Goal: Check status: Check status

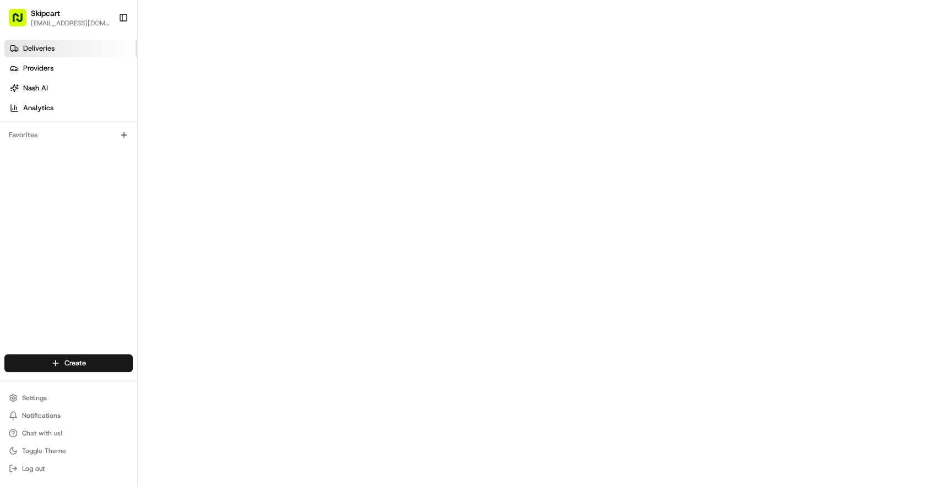
click at [52, 50] on span "Deliveries" at bounding box center [38, 49] width 31 height 10
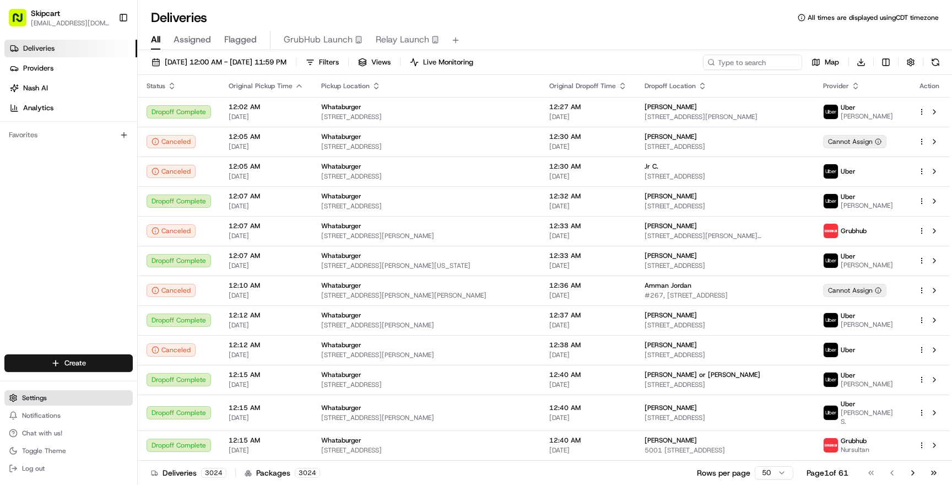
click at [37, 402] on button "Settings" at bounding box center [68, 397] width 128 height 15
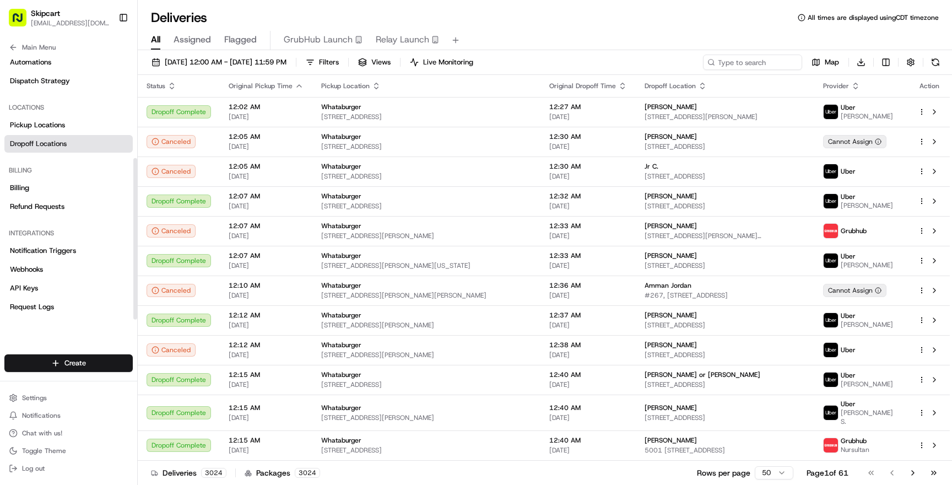
scroll to position [169, 0]
click at [47, 304] on span "Request Logs" at bounding box center [32, 306] width 44 height 10
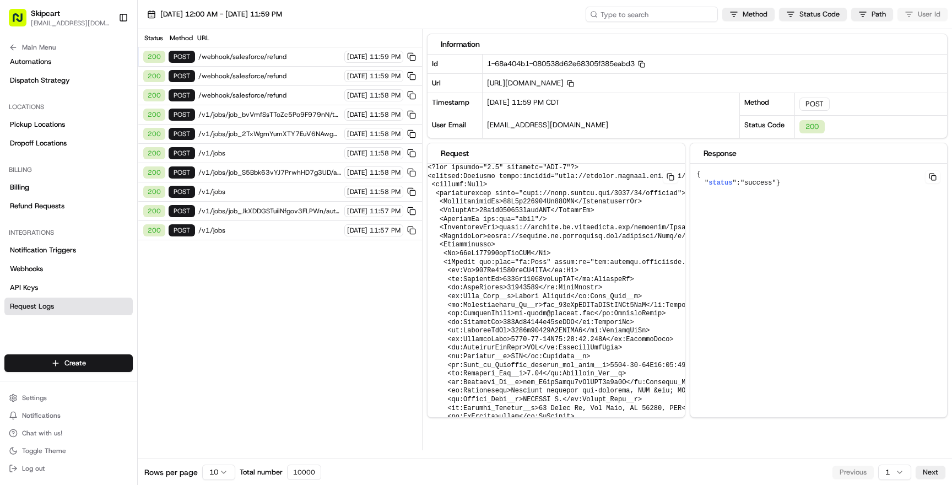
click at [653, 13] on input at bounding box center [652, 14] width 132 height 15
paste input "job_QvvoJascby2uMova4t2DWj"
type input "job_QvvoJascby2uMova4t2DWj"
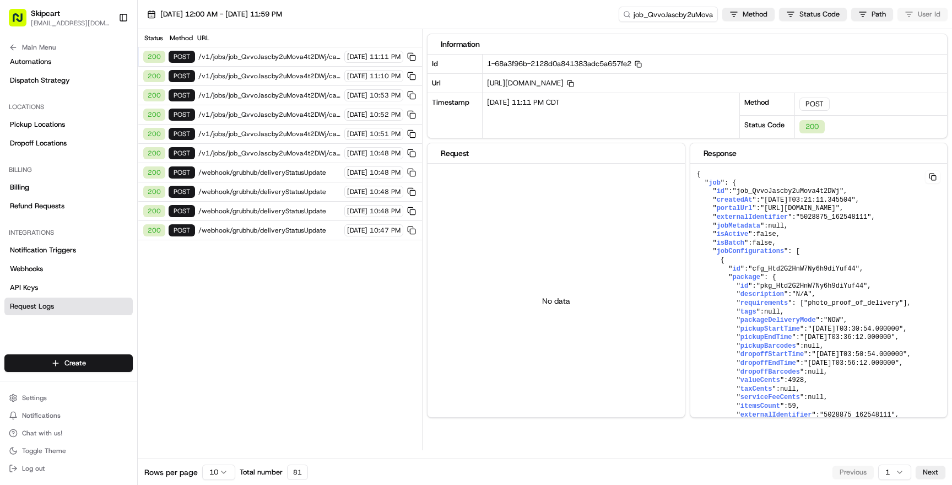
click at [268, 234] on span "/webhook/grubhub/deliveryStatusUpdate" at bounding box center [269, 230] width 143 height 9
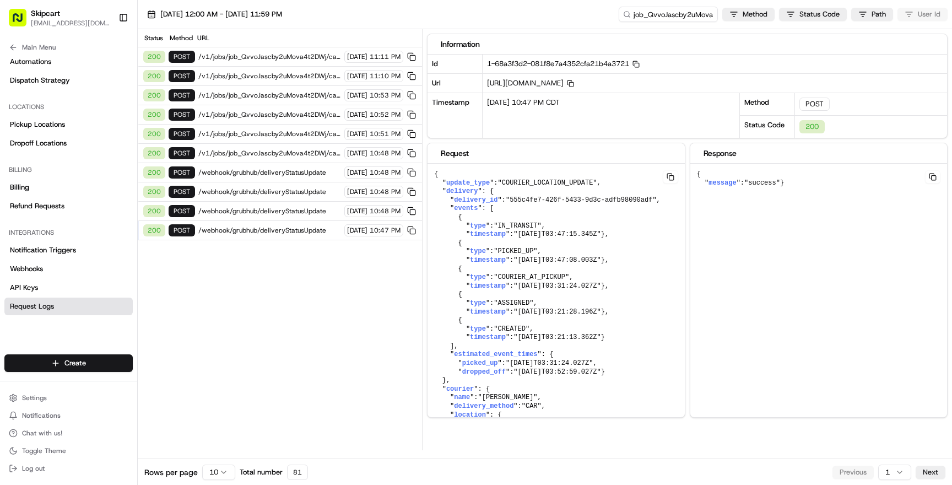
click at [296, 208] on span "/webhook/grubhub/deliveryStatusUpdate" at bounding box center [269, 211] width 143 height 9
click at [294, 196] on span "/webhook/grubhub/deliveryStatusUpdate" at bounding box center [269, 191] width 143 height 9
click at [291, 183] on div "200 POST /webhook/grubhub/deliveryStatusUpdate [DATE] 10:48 PM" at bounding box center [280, 191] width 284 height 19
click at [290, 169] on span "/webhook/grubhub/deliveryStatusUpdate" at bounding box center [269, 172] width 143 height 9
click at [290, 153] on span "/v1/jobs/job_QvvoJascby2uMova4t2DWj/cancel" at bounding box center [269, 153] width 143 height 9
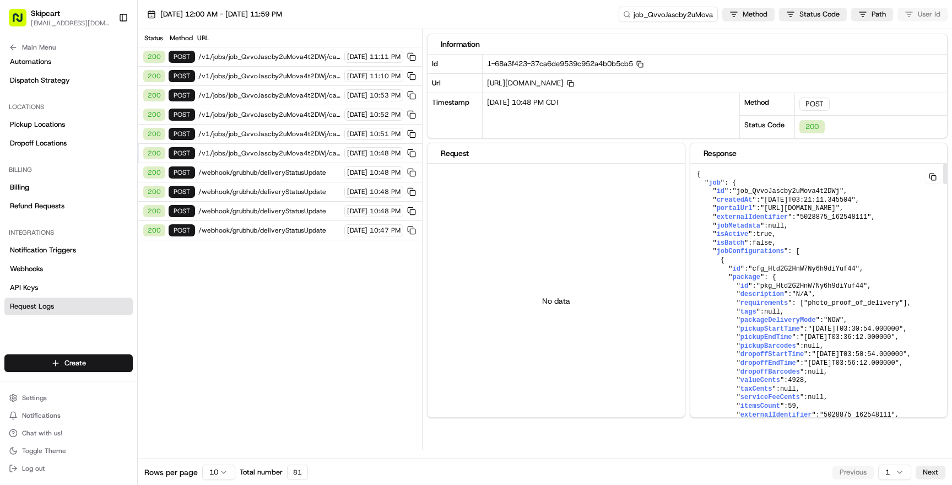
click at [843, 283] on span ""pkg_Htd2G2HnW7Ny6h9diYuf44"" at bounding box center [811, 286] width 111 height 8
click at [574, 85] on span "[URL][DOMAIN_NAME] Copy [URL][DOMAIN_NAME]" at bounding box center [530, 82] width 87 height 9
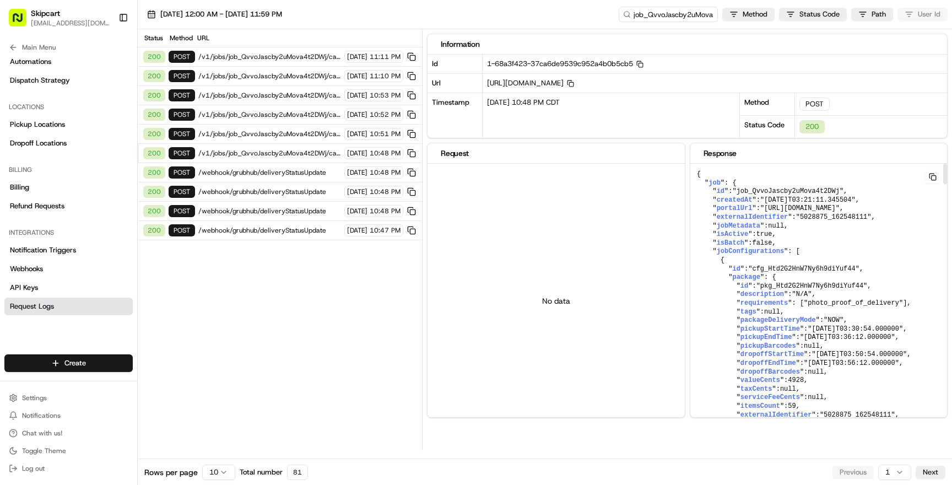
click at [767, 235] on span "true" at bounding box center [764, 234] width 16 height 8
click at [793, 195] on span ""job_QvvoJascby2uMova4t2DWj"" at bounding box center [787, 191] width 111 height 8
click at [795, 202] on span ""[DATE]T03:21:11.345504"" at bounding box center [807, 200] width 95 height 8
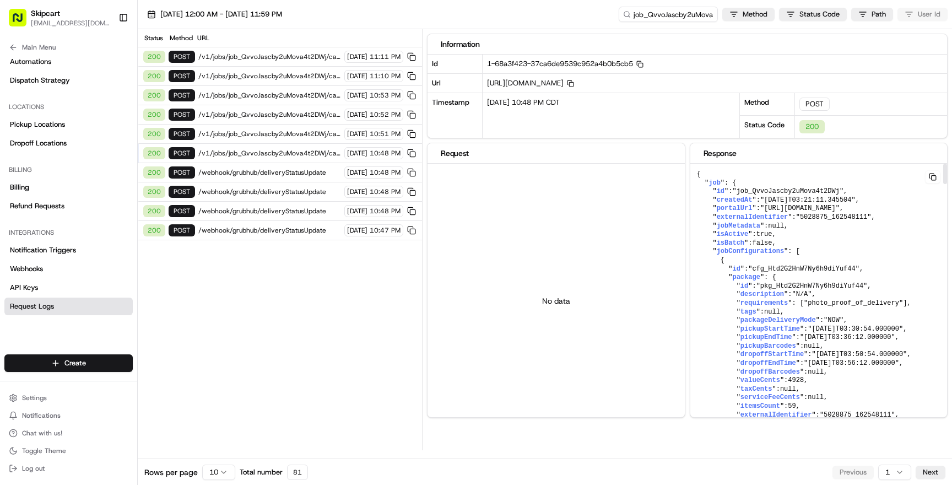
click at [795, 206] on span ""[URL][DOMAIN_NAME]"" at bounding box center [799, 208] width 79 height 8
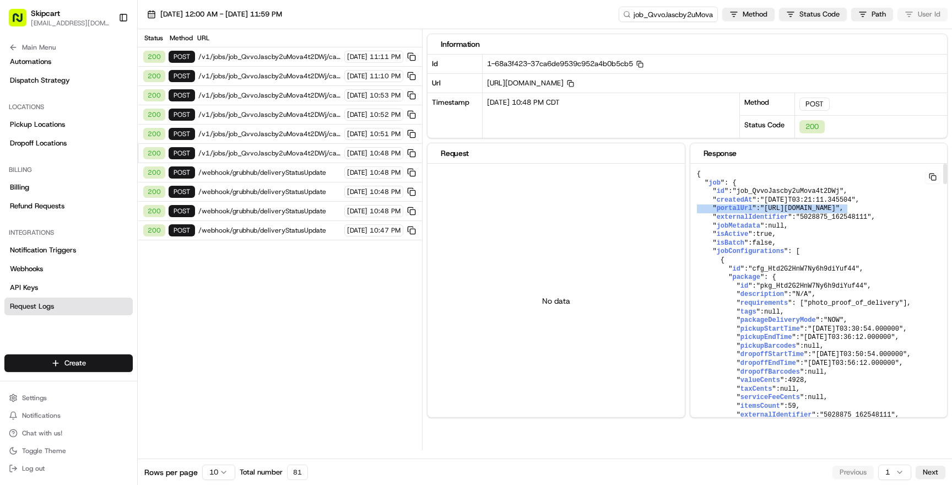
click at [774, 191] on span ""job_QvvoJascby2uMova4t2DWj"" at bounding box center [787, 191] width 111 height 8
click at [557, 297] on p "No data" at bounding box center [556, 300] width 28 height 11
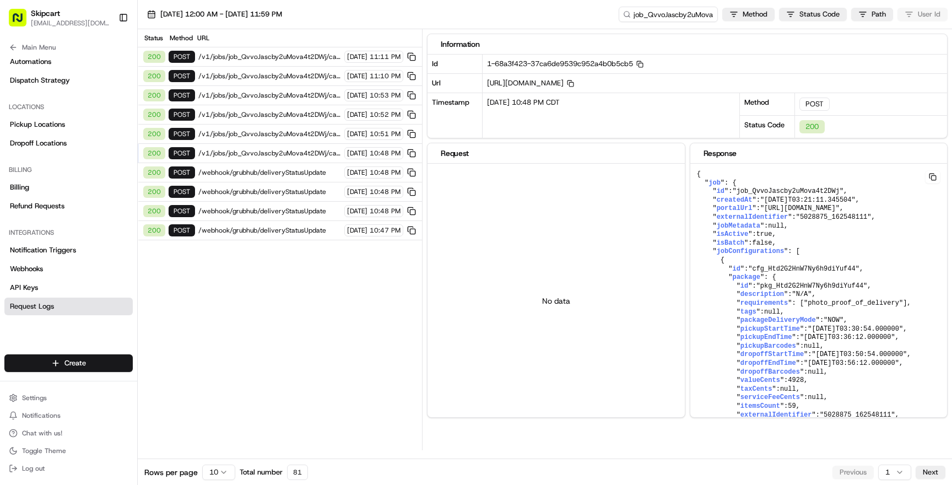
click at [574, 83] on span "[URL][DOMAIN_NAME] Copy [URL][DOMAIN_NAME]" at bounding box center [530, 82] width 87 height 9
click at [604, 265] on div "No data" at bounding box center [555, 301] width 257 height 274
click at [269, 231] on span "/webhook/grubhub/deliveryStatusUpdate" at bounding box center [269, 230] width 143 height 9
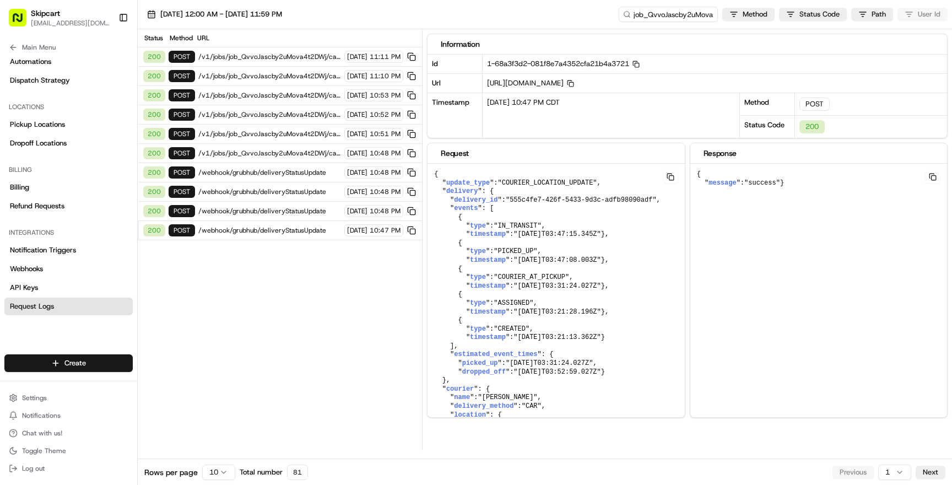
click at [276, 210] on span "/webhook/grubhub/deliveryStatusUpdate" at bounding box center [269, 211] width 143 height 9
click at [278, 188] on span "/webhook/grubhub/deliveryStatusUpdate" at bounding box center [269, 191] width 143 height 9
click at [280, 174] on span "/webhook/grubhub/deliveryStatusUpdate" at bounding box center [269, 172] width 143 height 9
click at [282, 154] on span "/v1/jobs/job_QvvoJascby2uMova4t2DWj/cancel" at bounding box center [269, 153] width 143 height 9
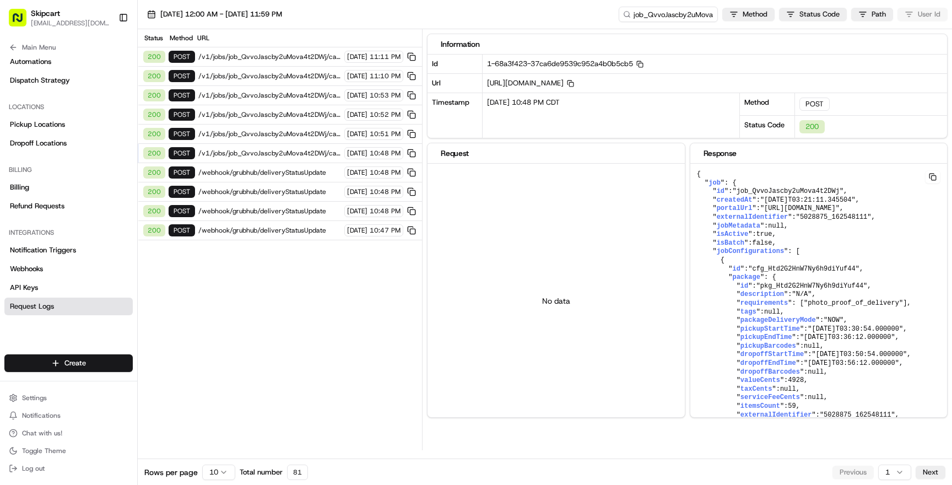
click at [282, 155] on span "/v1/jobs/job_QvvoJascby2uMova4t2DWj/cancel" at bounding box center [269, 153] width 143 height 9
click at [283, 137] on span "/v1/jobs/job_QvvoJascby2uMova4t2DWj/cancel" at bounding box center [269, 133] width 143 height 9
click at [285, 121] on div "200 POST /v1/jobs/job_QvvoJascby2uMova4t2DWj/cancel [DATE] 10:52 PM" at bounding box center [280, 114] width 284 height 19
click at [287, 109] on div "200 POST /v1/jobs/job_QvvoJascby2uMova4t2DWj/cancel [DATE] 10:52 PM" at bounding box center [280, 114] width 284 height 19
click at [288, 100] on div "200 POST /v1/jobs/job_QvvoJascby2uMova4t2DWj/cancel [DATE] 10:53 PM" at bounding box center [280, 95] width 284 height 19
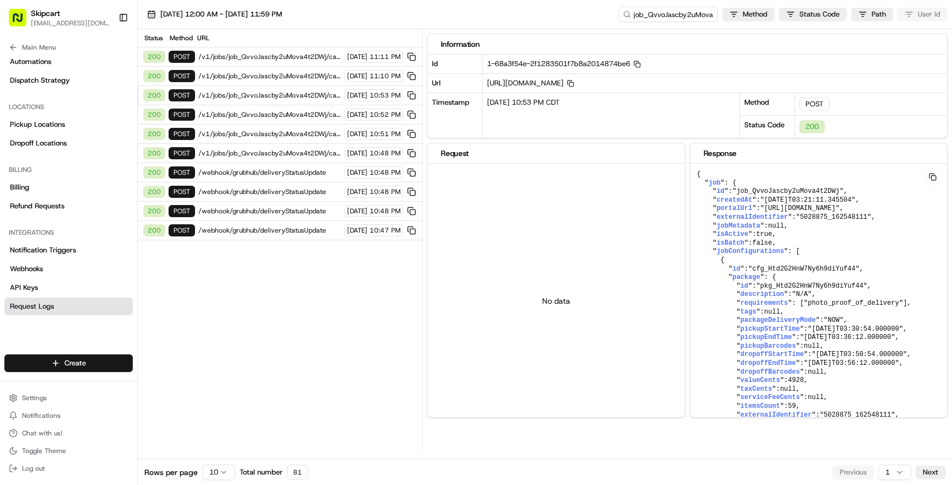
click at [290, 83] on div "200 POST /v1/jobs/job_QvvoJascby2uMova4t2DWj/cancel [DATE] 11:10 PM" at bounding box center [280, 76] width 284 height 19
click at [292, 66] on div "200 POST /v1/jobs/job_QvvoJascby2uMova4t2DWj/cancel [DATE] 11:11 PM" at bounding box center [280, 56] width 284 height 19
click at [292, 74] on span "/v1/jobs/job_QvvoJascby2uMova4t2DWj/cancel" at bounding box center [269, 76] width 143 height 9
click at [292, 88] on div "200 POST /v1/jobs/job_QvvoJascby2uMova4t2DWj/cancel [DATE] 10:53 PM" at bounding box center [280, 95] width 284 height 19
click at [289, 119] on div "200 POST /v1/jobs/job_QvvoJascby2uMova4t2DWj/cancel [DATE] 10:52 PM" at bounding box center [280, 114] width 284 height 19
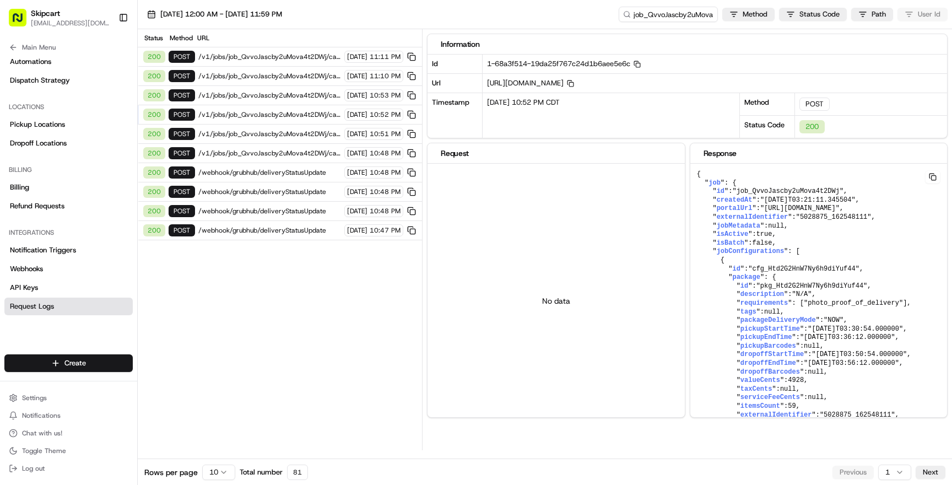
click at [264, 229] on span "/webhook/grubhub/deliveryStatusUpdate" at bounding box center [269, 230] width 143 height 9
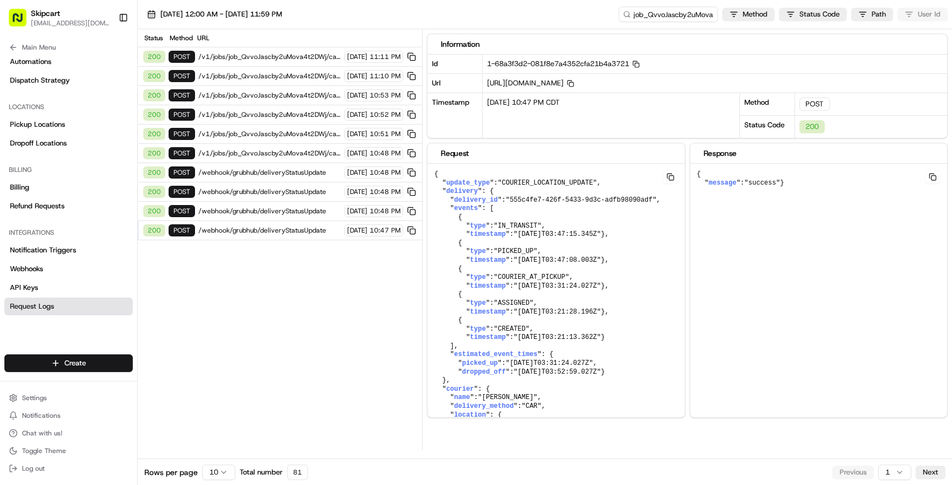
click at [269, 210] on span "/webhook/grubhub/deliveryStatusUpdate" at bounding box center [269, 211] width 143 height 9
click at [269, 194] on span "/webhook/grubhub/deliveryStatusUpdate" at bounding box center [269, 191] width 143 height 9
click at [270, 176] on span "/webhook/grubhub/deliveryStatusUpdate" at bounding box center [269, 172] width 143 height 9
click at [62, 273] on link "Webhooks" at bounding box center [68, 269] width 128 height 18
